Goal: Task Accomplishment & Management: Manage account settings

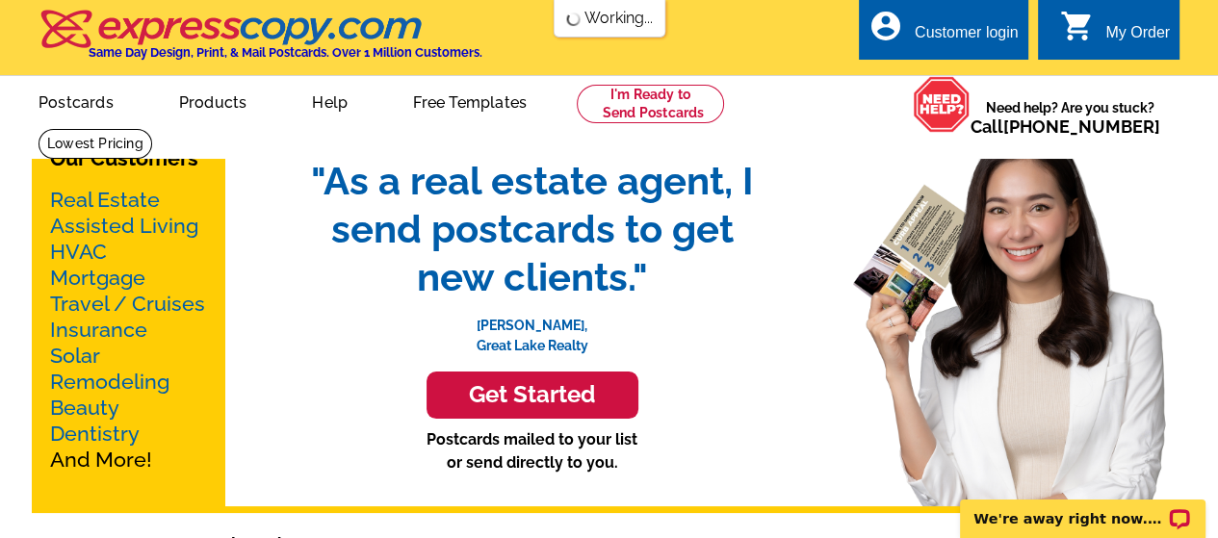
click at [933, 26] on div "Customer login" at bounding box center [967, 37] width 104 height 27
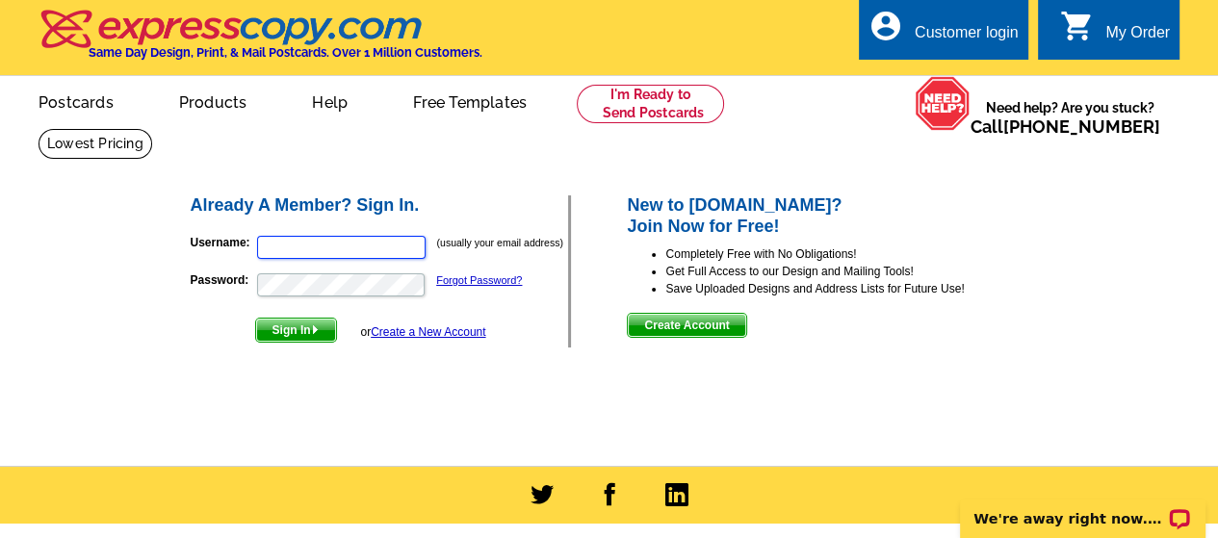
type input "martyjoneshomes@gmail.com"
click at [289, 330] on span "Sign In" at bounding box center [296, 330] width 80 height 23
